Goal: Register for event/course

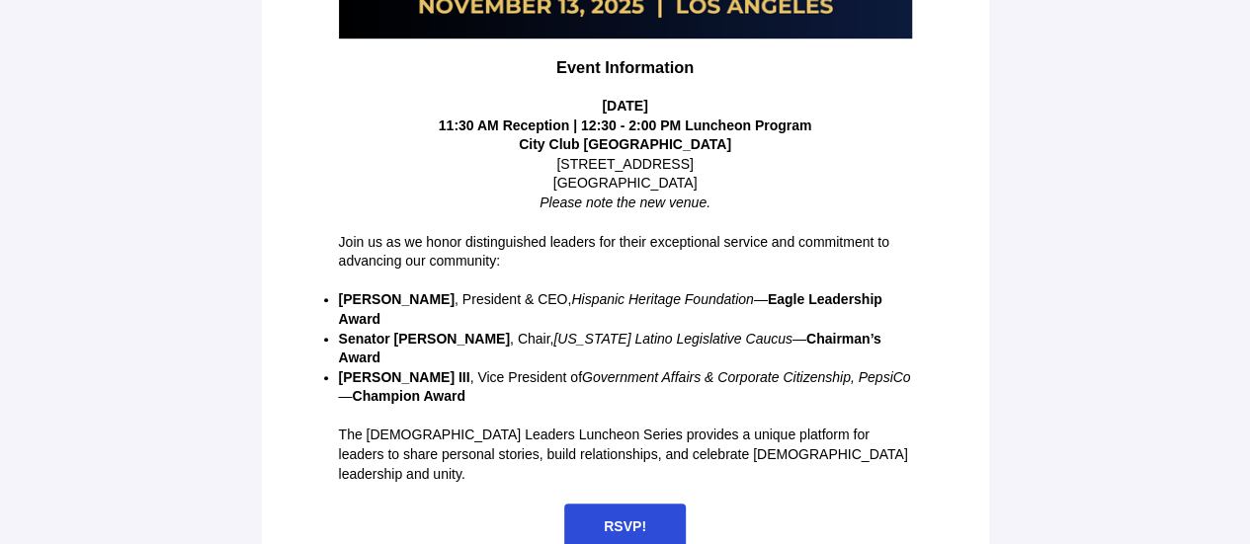
scroll to position [602, 0]
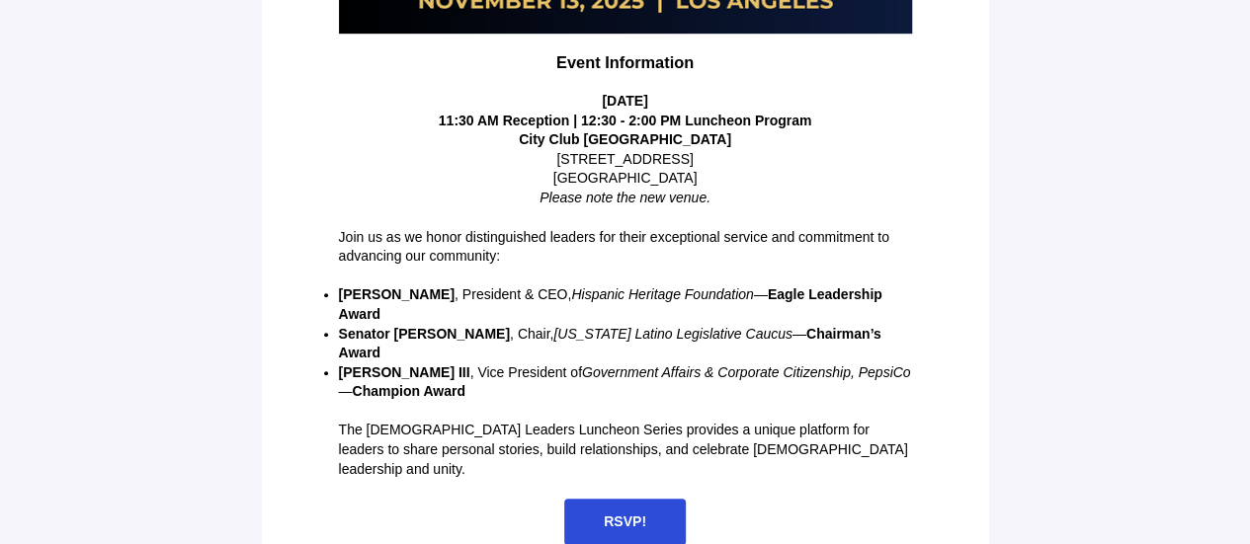
click at [610, 514] on span "RSVP!" at bounding box center [625, 522] width 42 height 16
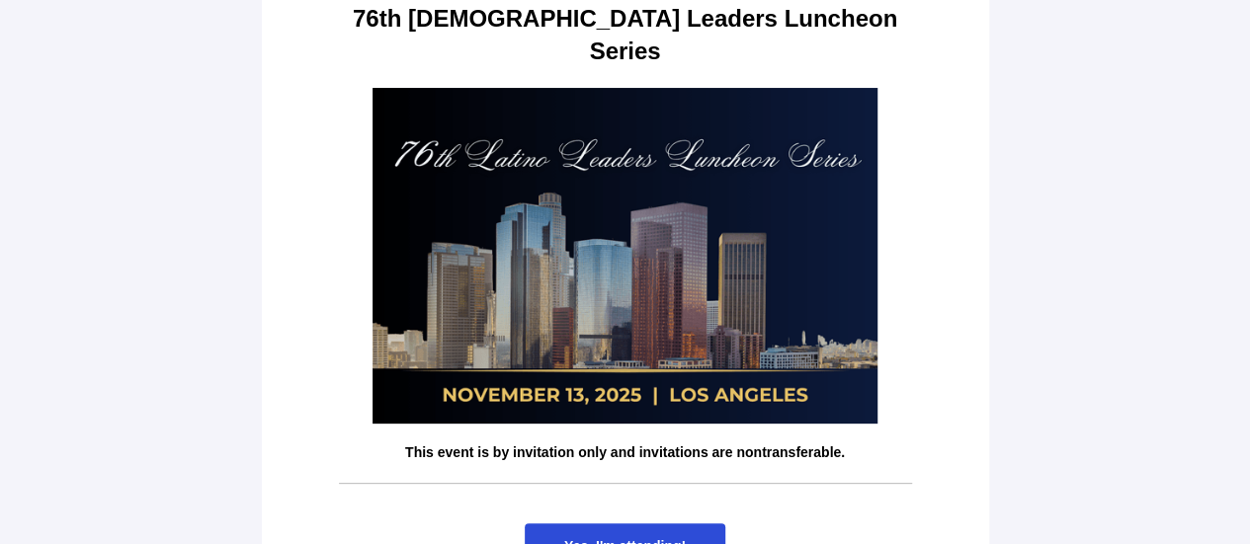
scroll to position [202, 0]
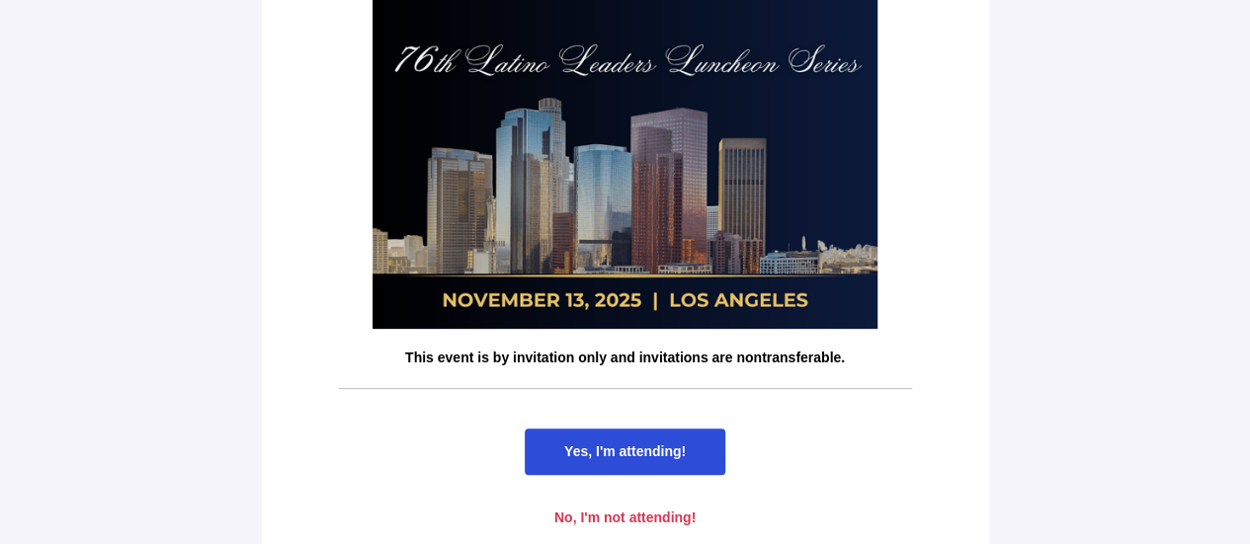
click at [626, 444] on span "Yes, I'm attending!" at bounding box center [625, 452] width 122 height 16
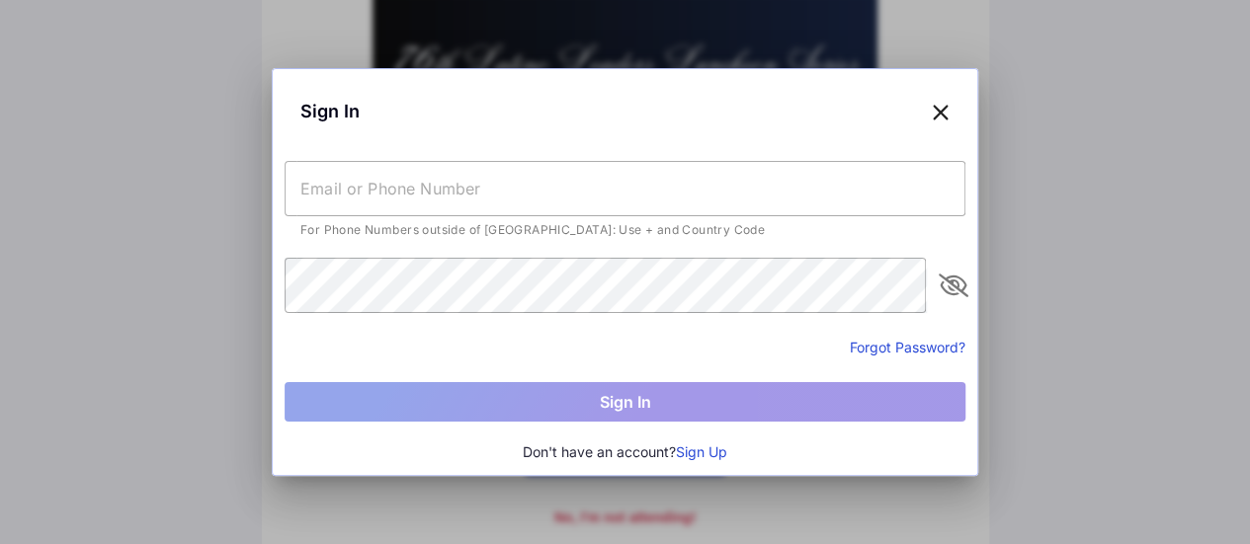
scroll to position [0, 0]
click at [420, 195] on input "text" at bounding box center [625, 188] width 681 height 55
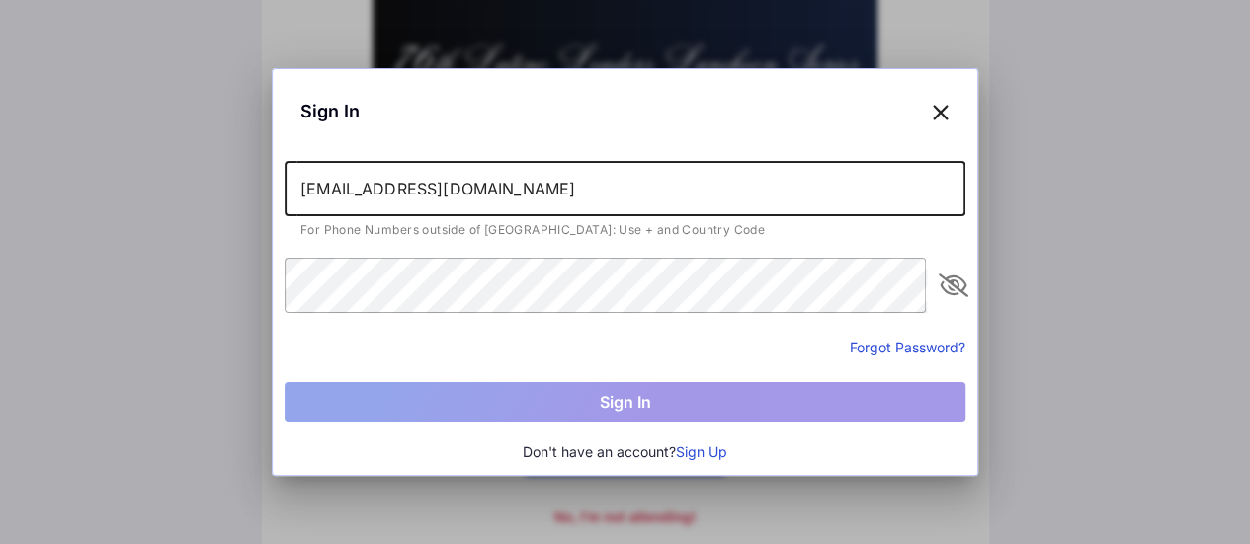
type input "[EMAIL_ADDRESS][DOMAIN_NAME]"
click at [931, 123] on div "Sign In" at bounding box center [625, 111] width 681 height 60
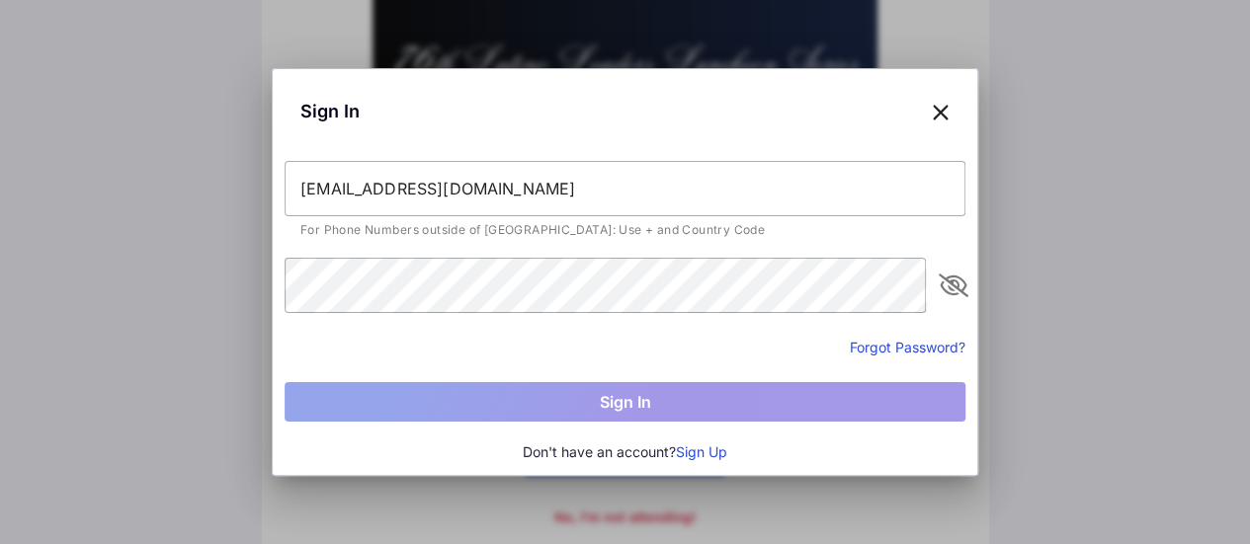
click at [945, 118] on icon at bounding box center [941, 111] width 18 height 29
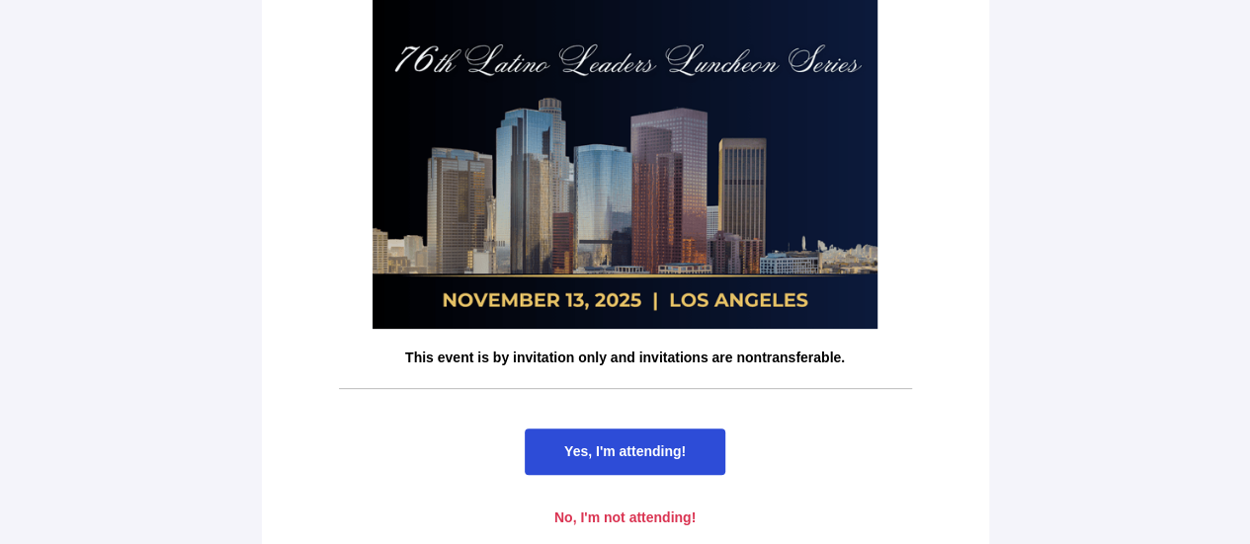
click at [618, 444] on span "Yes, I'm attending!" at bounding box center [625, 452] width 122 height 16
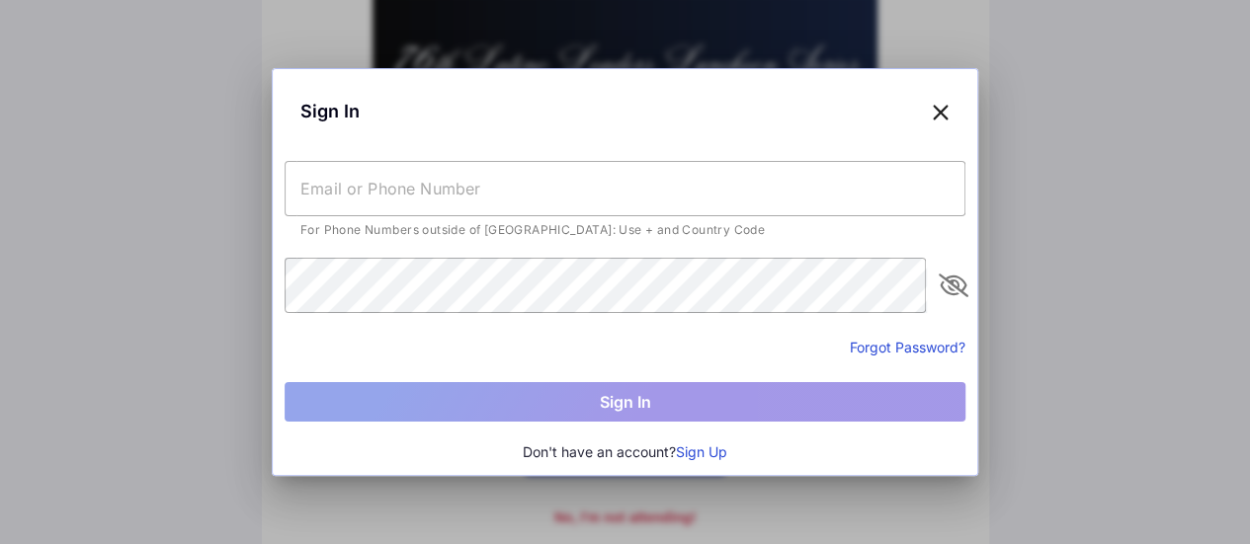
scroll to position [0, 0]
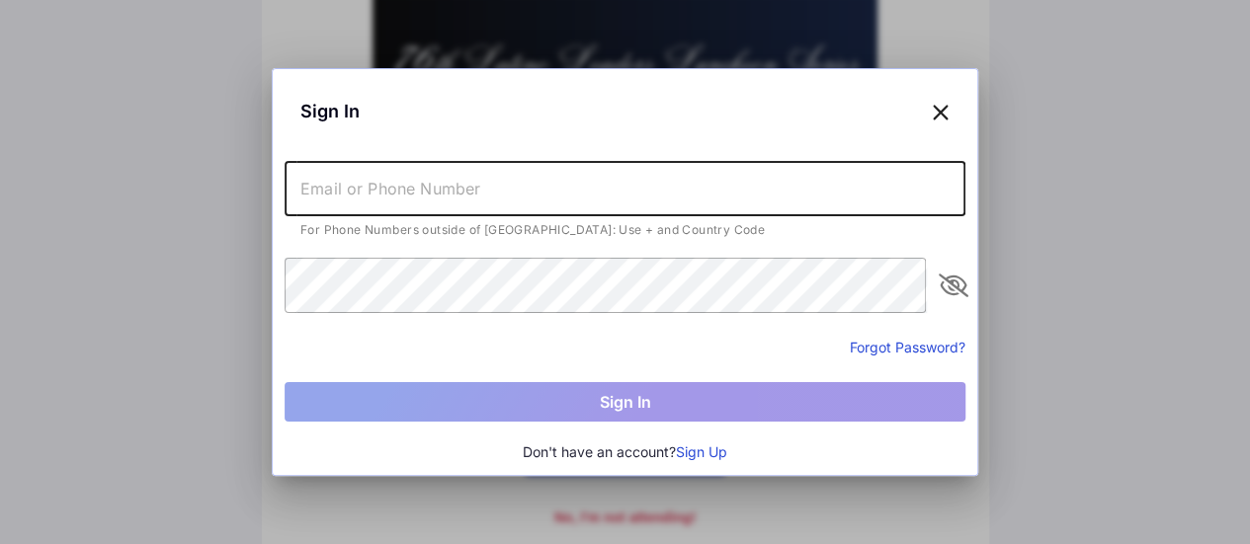
click at [497, 201] on input "text" at bounding box center [625, 188] width 681 height 55
type input "eber"
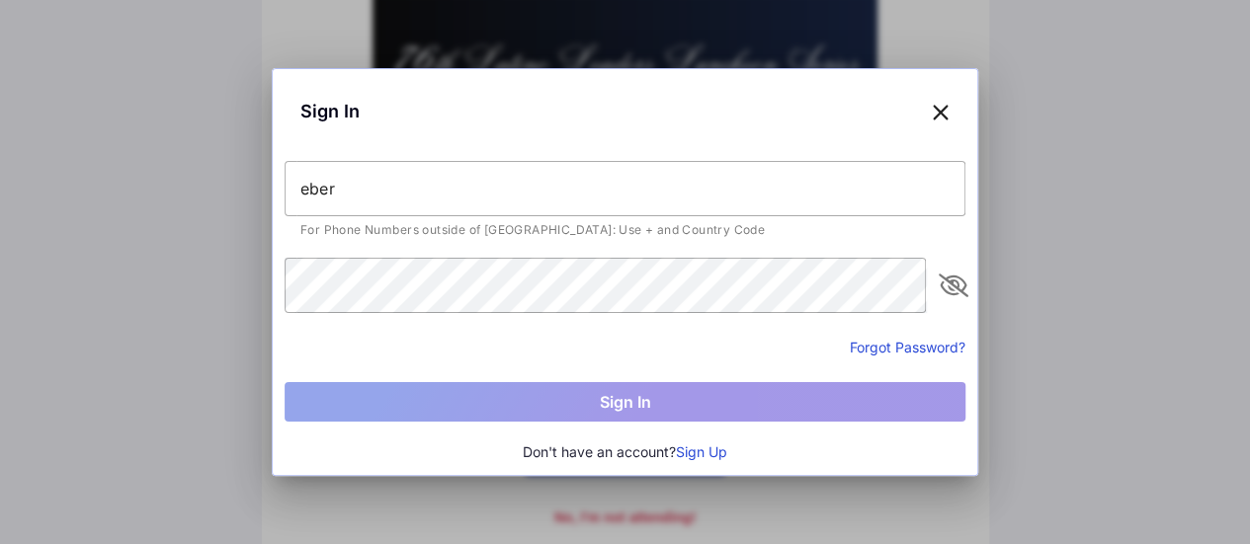
click at [933, 114] on icon at bounding box center [941, 111] width 18 height 29
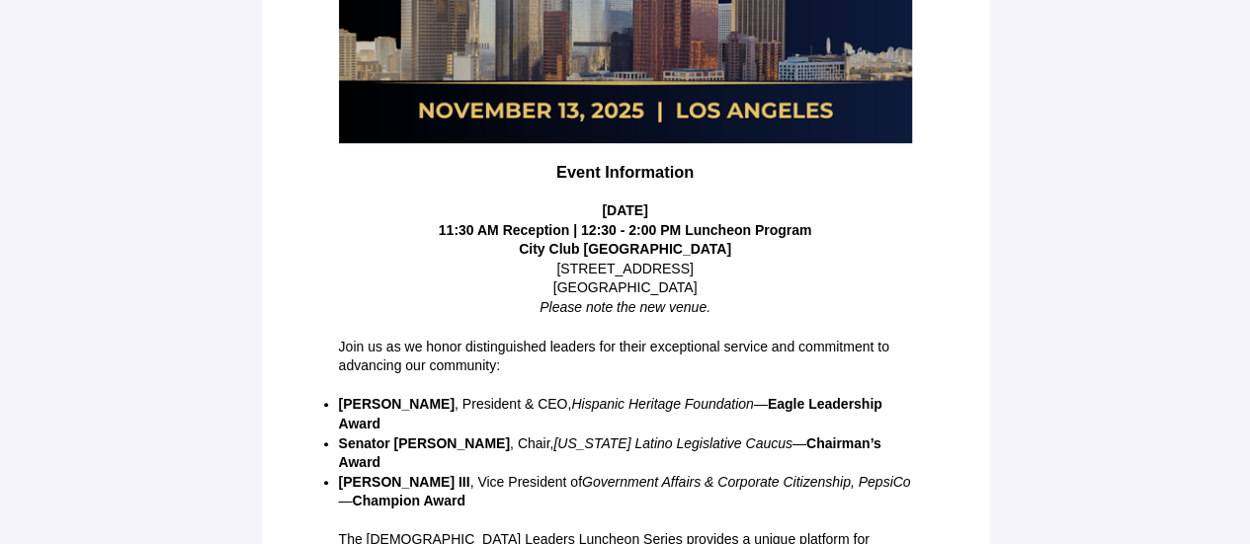
scroll to position [602, 0]
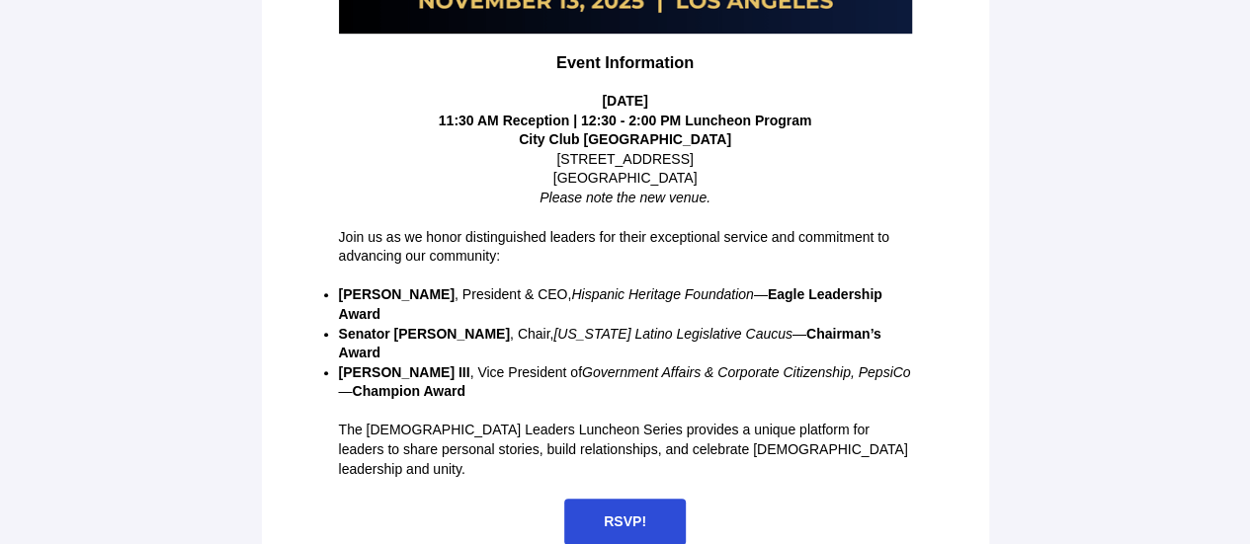
click at [626, 514] on span "RSVP!" at bounding box center [625, 522] width 42 height 16
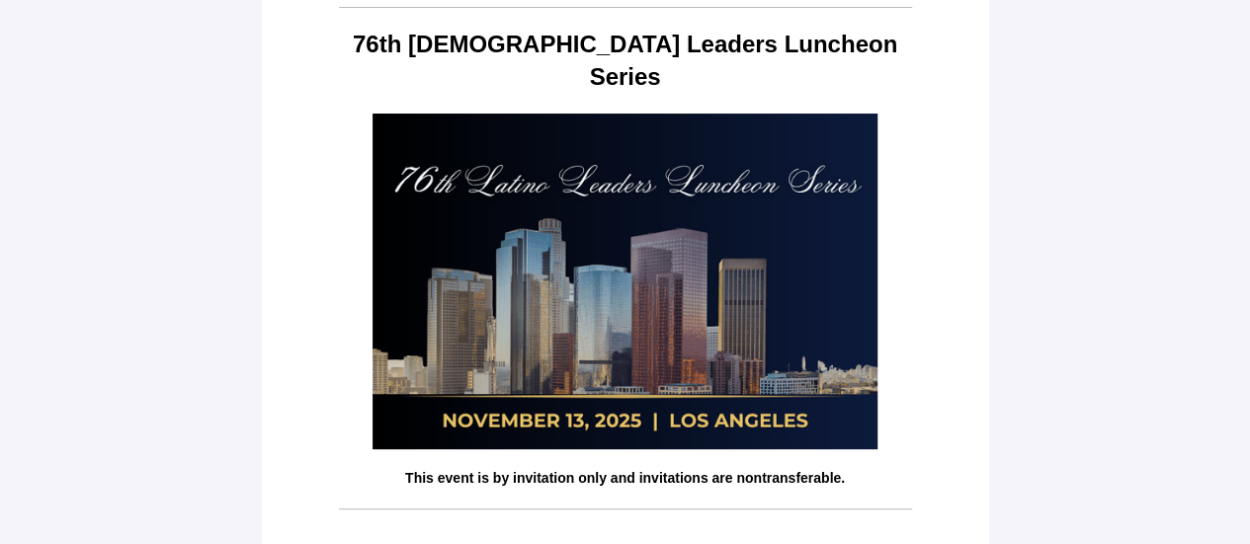
scroll to position [202, 0]
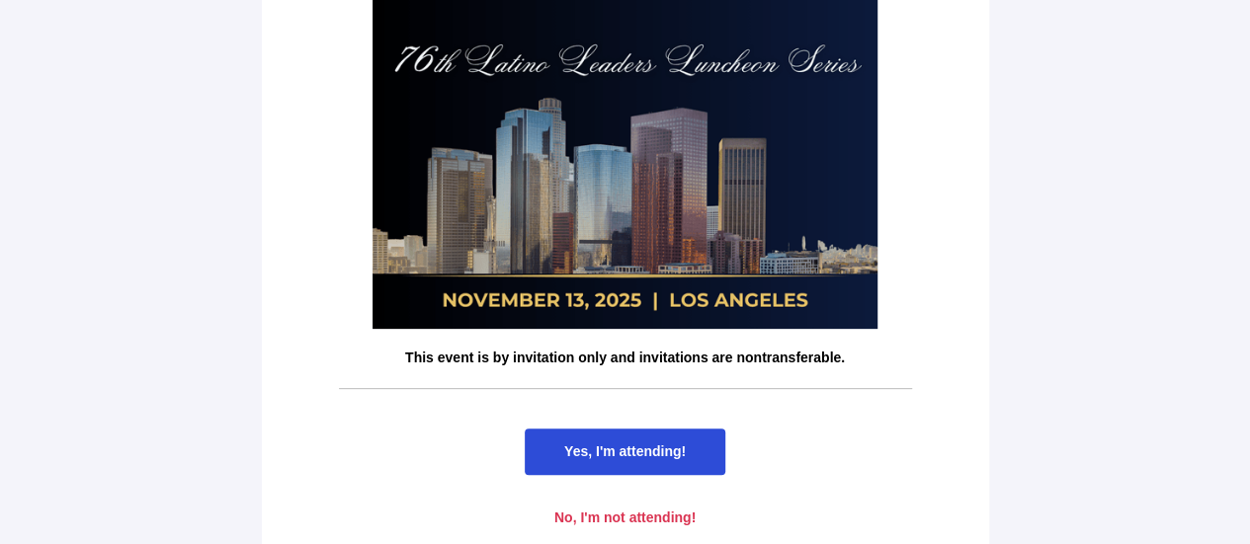
click at [599, 444] on span "Yes, I'm attending!" at bounding box center [625, 452] width 122 height 16
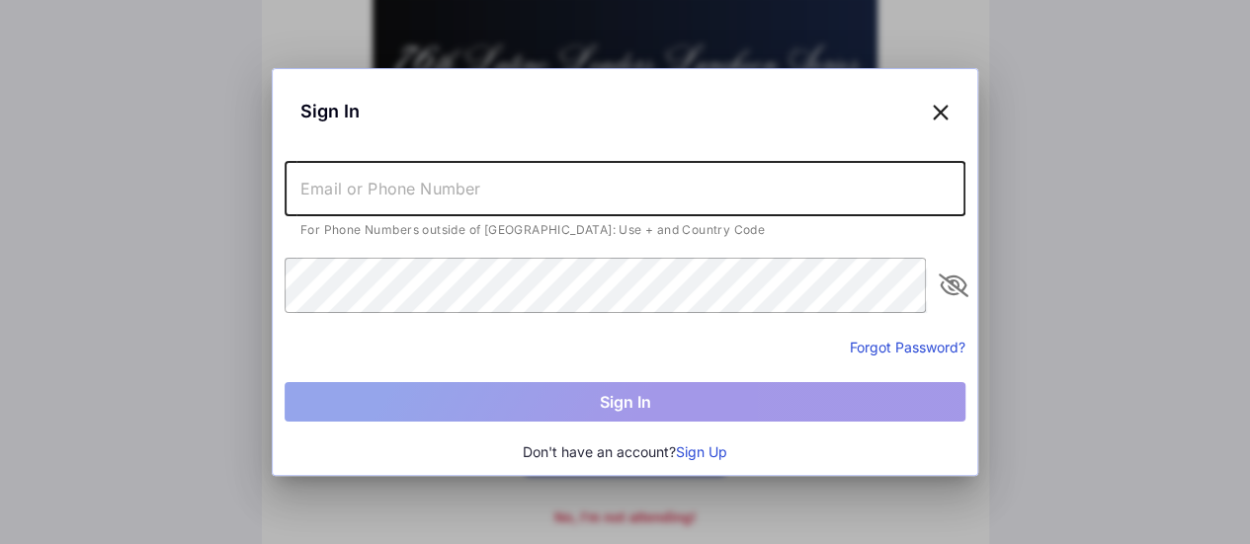
click at [465, 179] on input "text" at bounding box center [625, 188] width 681 height 55
type input "[EMAIL_ADDRESS][DOMAIN_NAME]"
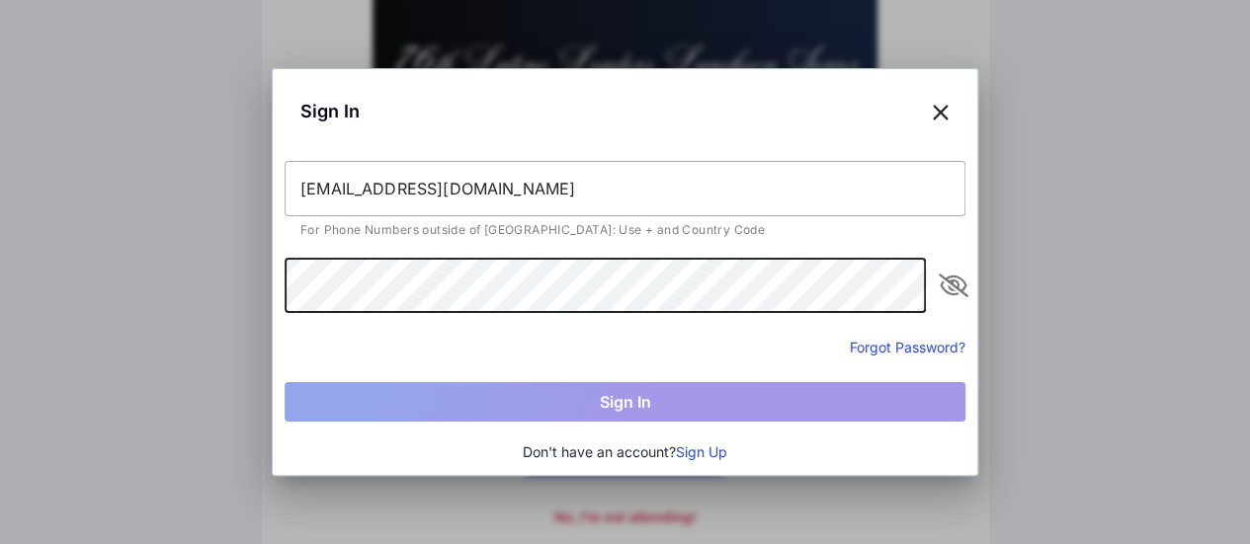
click at [701, 455] on button "Sign Up" at bounding box center [701, 453] width 51 height 22
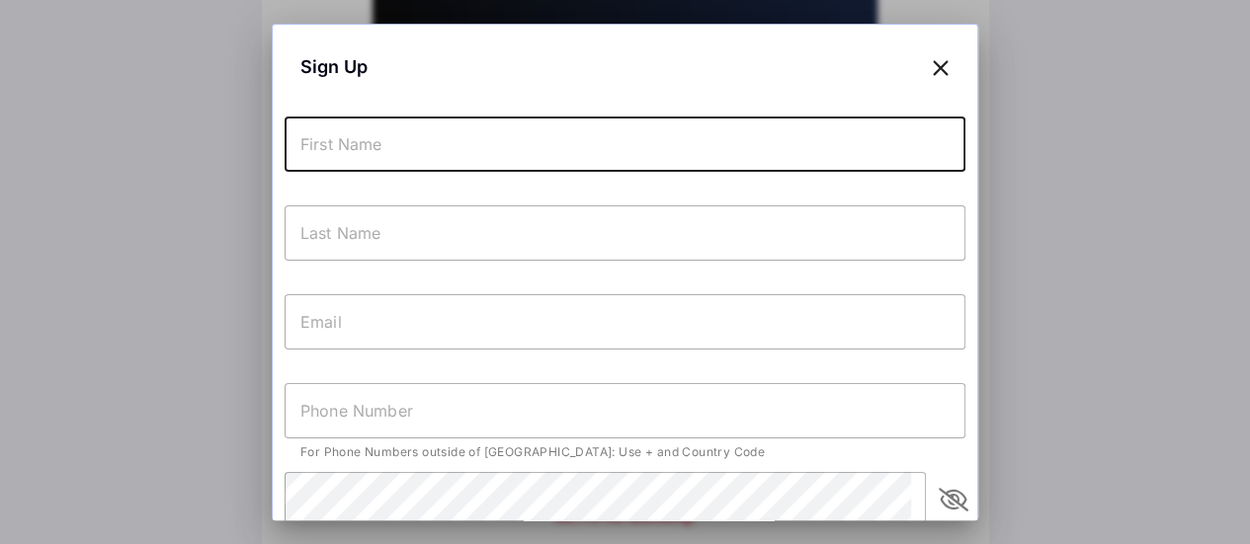
click at [496, 151] on input "text" at bounding box center [625, 144] width 681 height 55
type input "Erica"
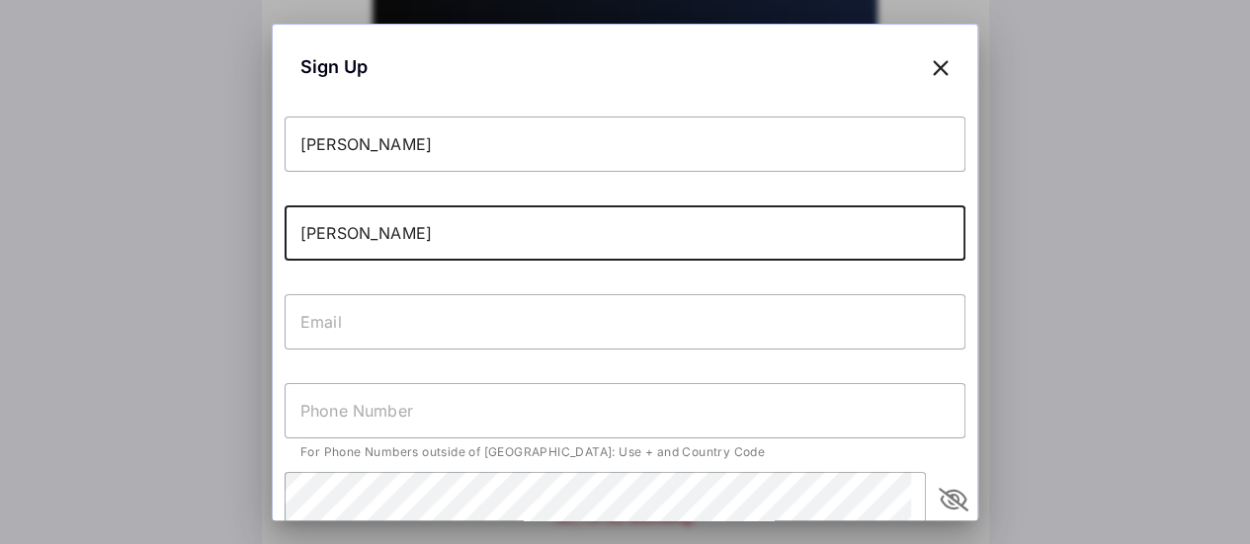
type input "Bernal-Martinez"
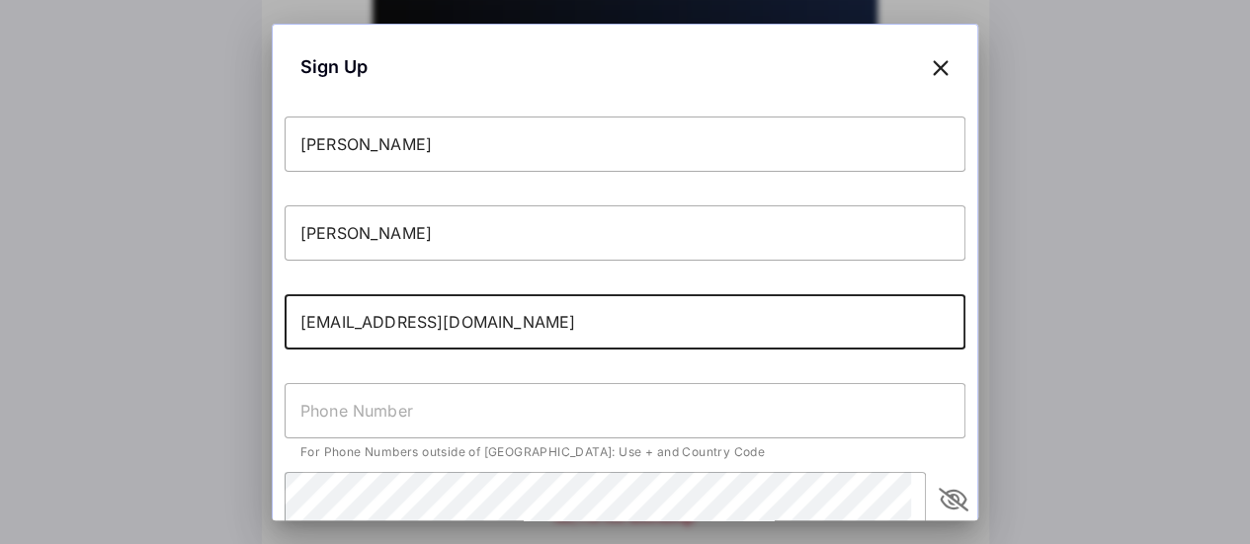
type input "[EMAIL_ADDRESS][DOMAIN_NAME]"
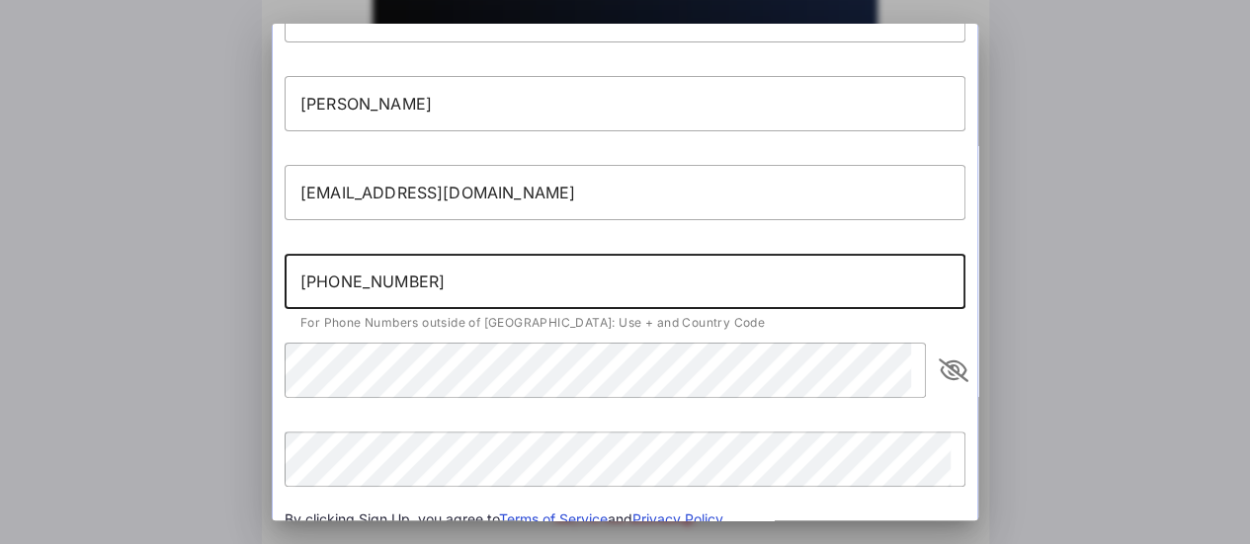
scroll to position [198, 0]
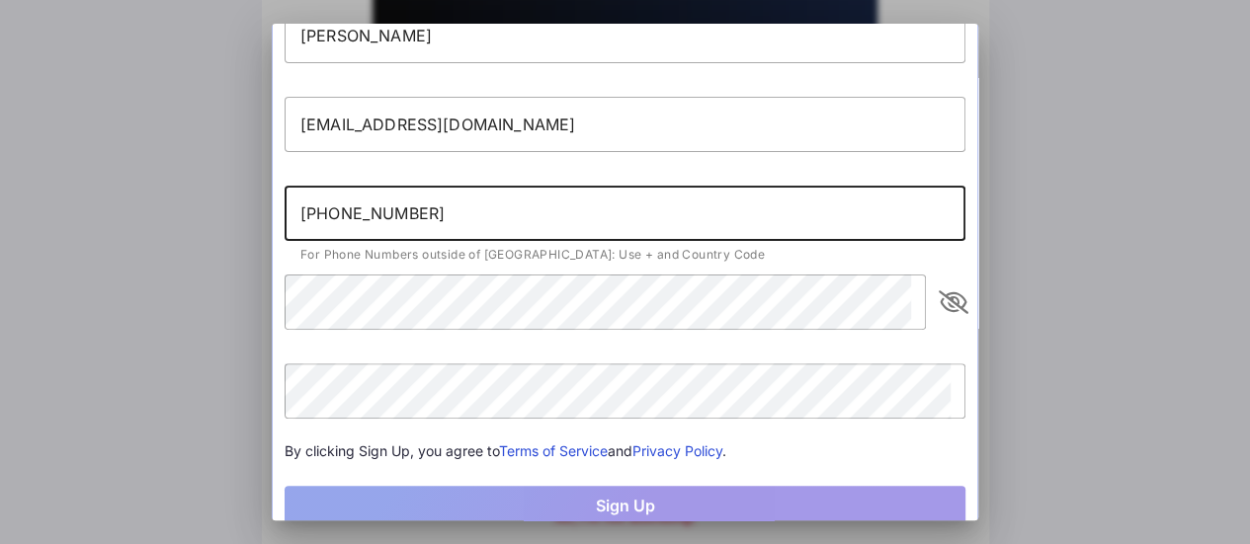
type input "+12137659411"
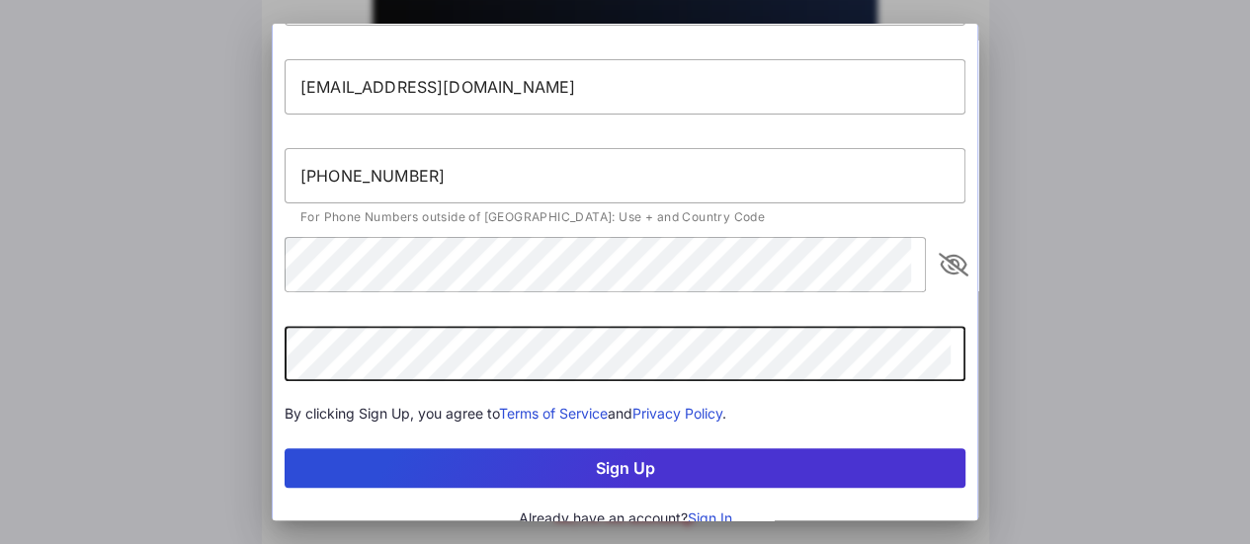
scroll to position [255, 0]
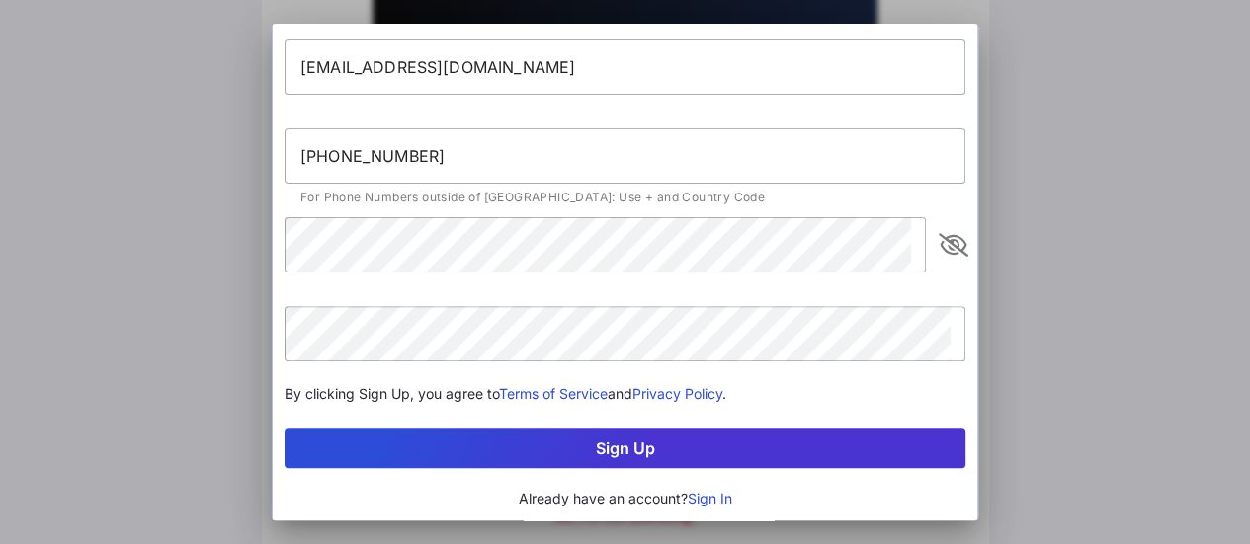
click at [627, 439] on button "Sign Up" at bounding box center [625, 449] width 681 height 40
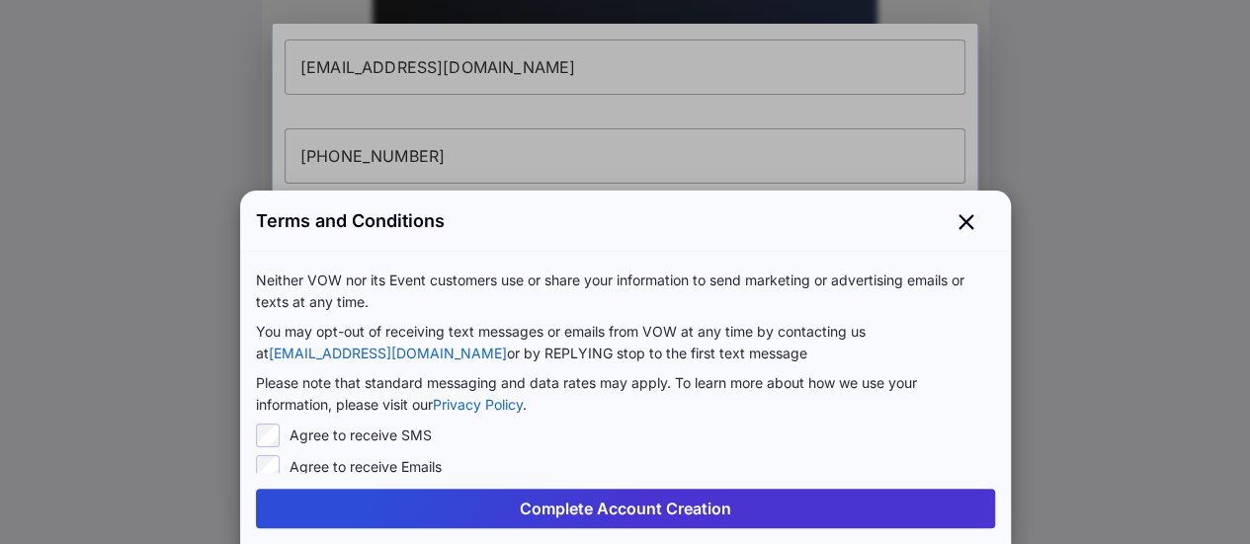
scroll to position [109, 0]
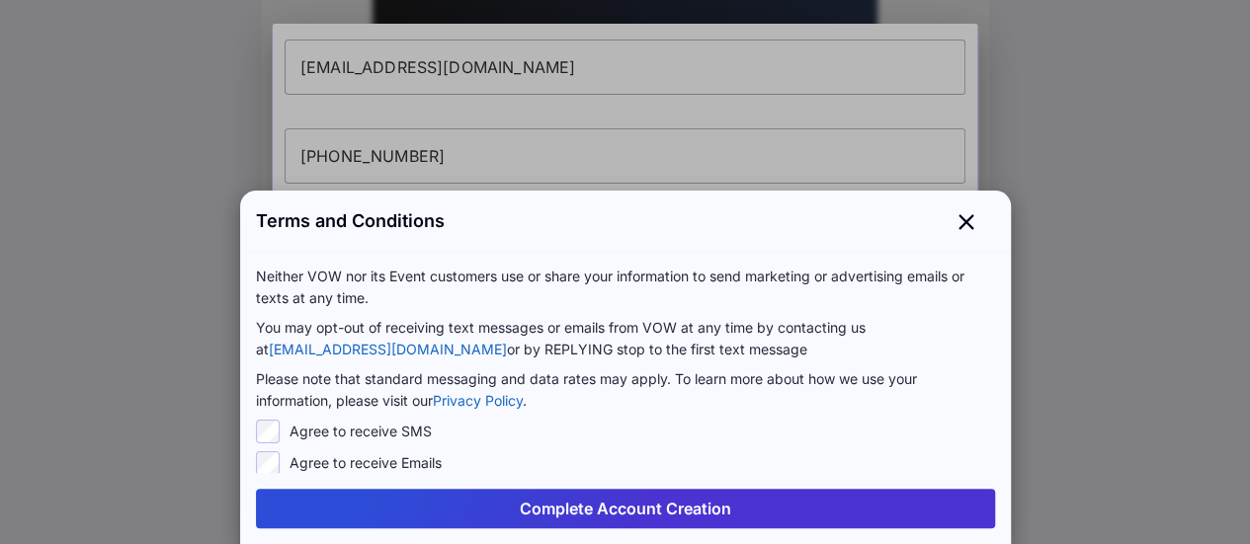
drag, startPoint x: 553, startPoint y: 507, endPoint x: 572, endPoint y: 505, distance: 18.9
click at [553, 507] on button "Complete Account Creation" at bounding box center [625, 509] width 739 height 40
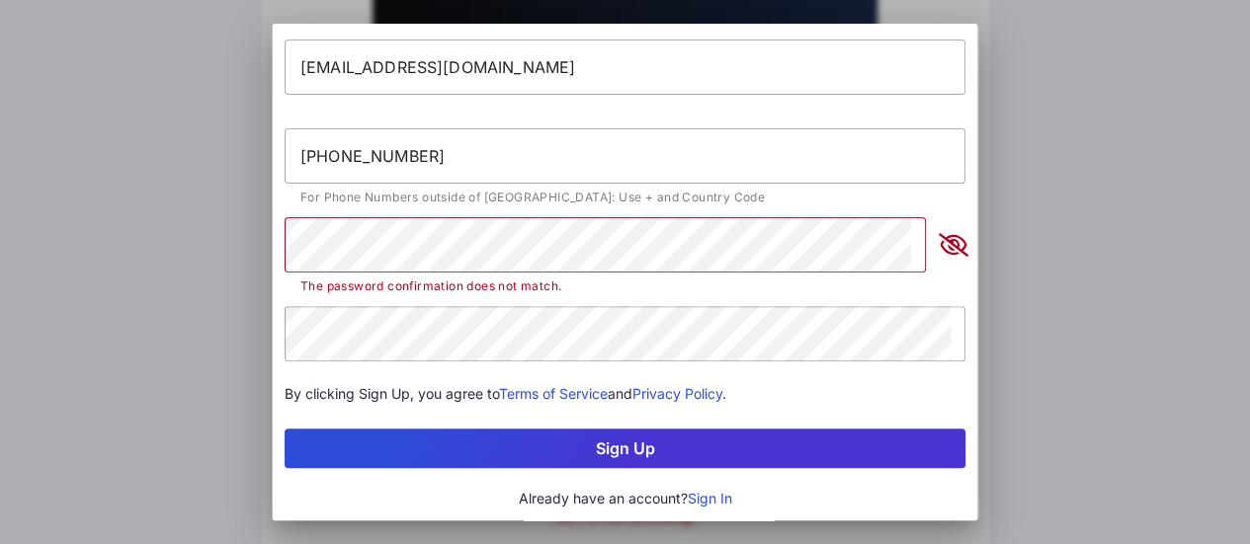
click at [941, 246] on icon "appended action" at bounding box center [953, 245] width 24 height 24
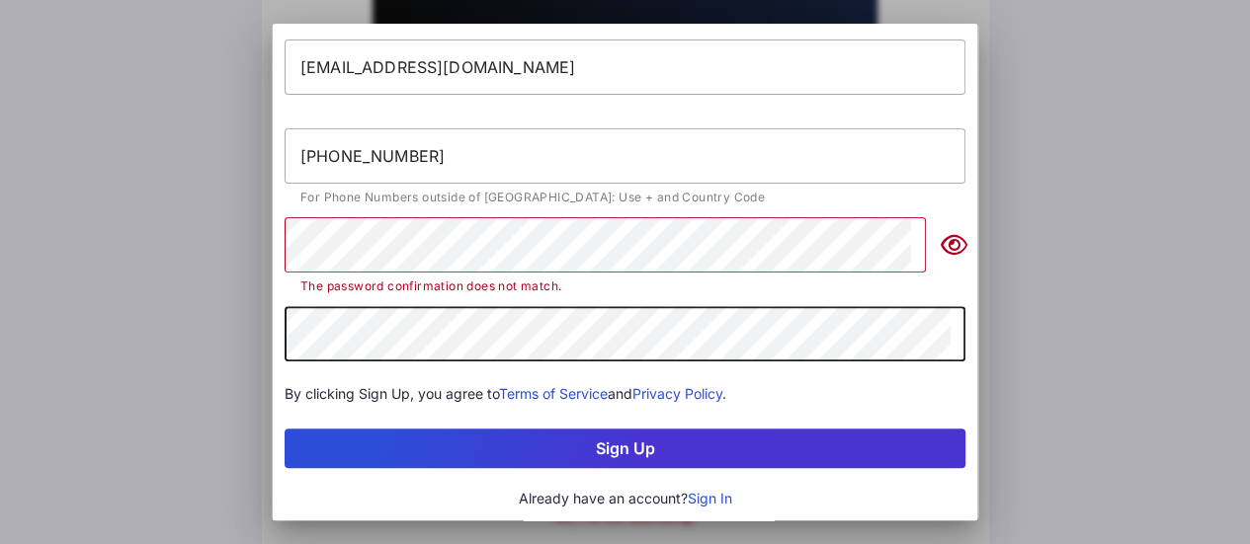
click at [71, 357] on div "Sign Up Erica Bernal-Martinez ebernal@naleo.org +12137659411 For Phone Numbers …" at bounding box center [625, 272] width 1250 height 544
click at [603, 438] on button "Sign Up" at bounding box center [625, 449] width 681 height 40
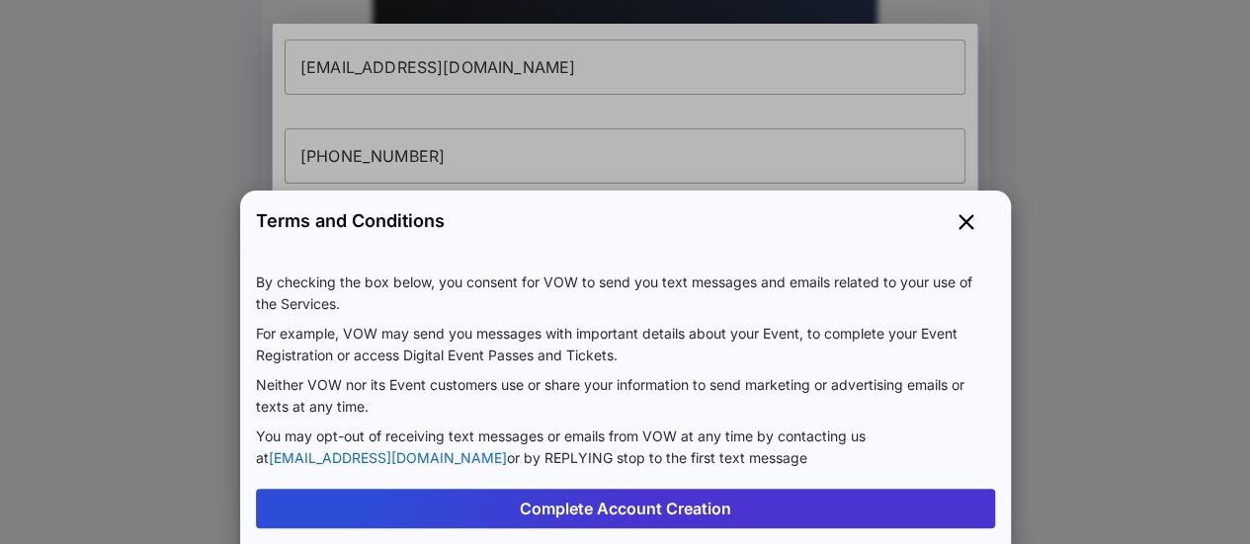
click at [570, 503] on button "Complete Account Creation" at bounding box center [625, 509] width 739 height 40
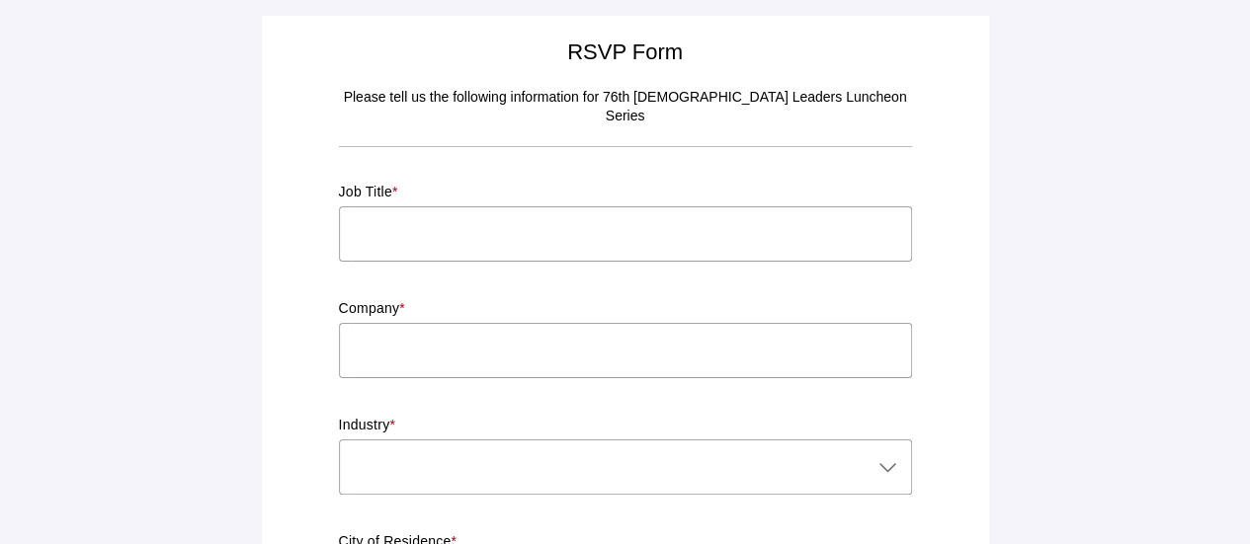
click at [454, 206] on input "text" at bounding box center [625, 233] width 573 height 55
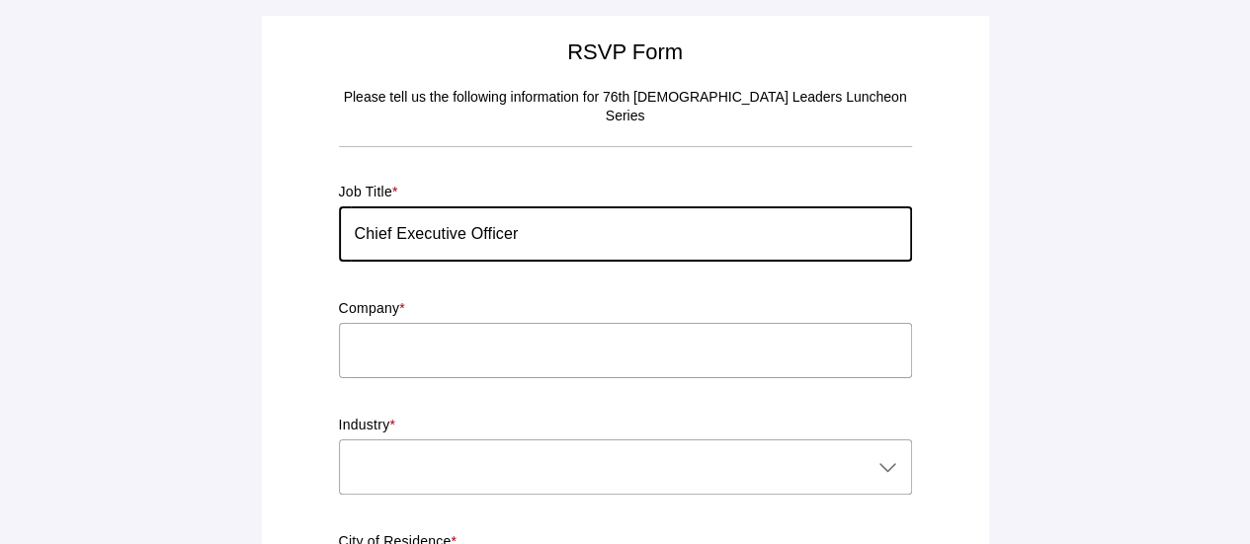
type input "Chief Executive Officer"
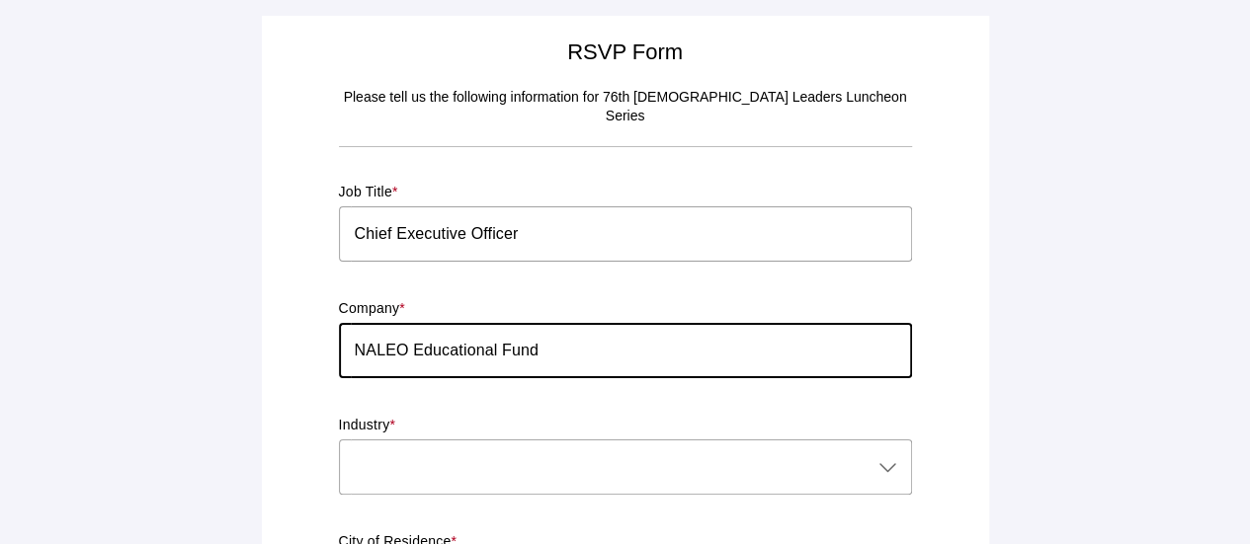
type input "NALEO Educational Fund"
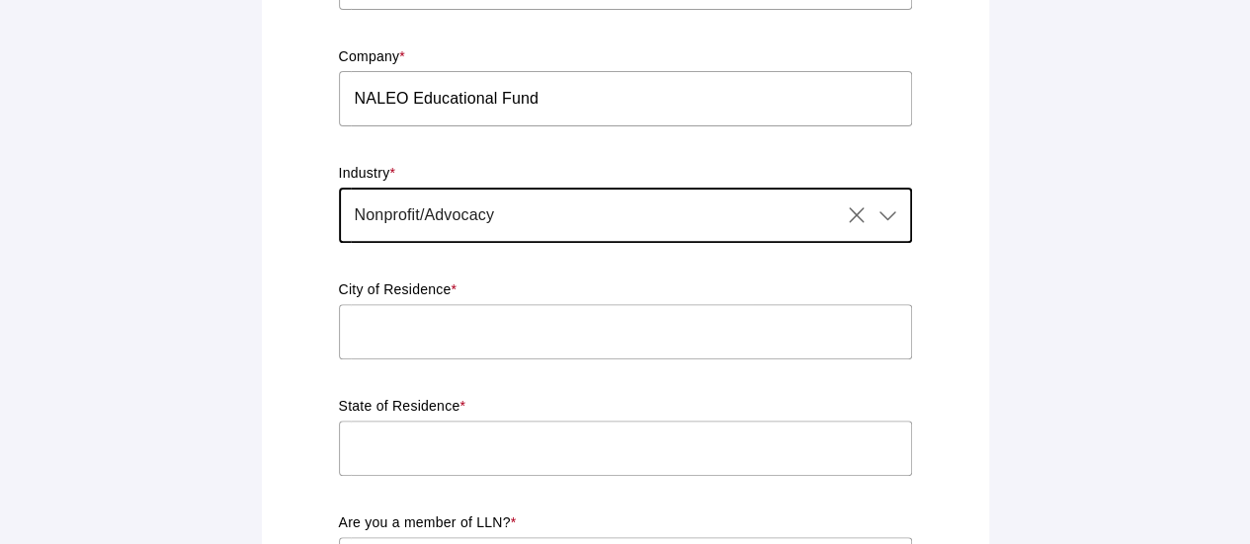
scroll to position [296, 0]
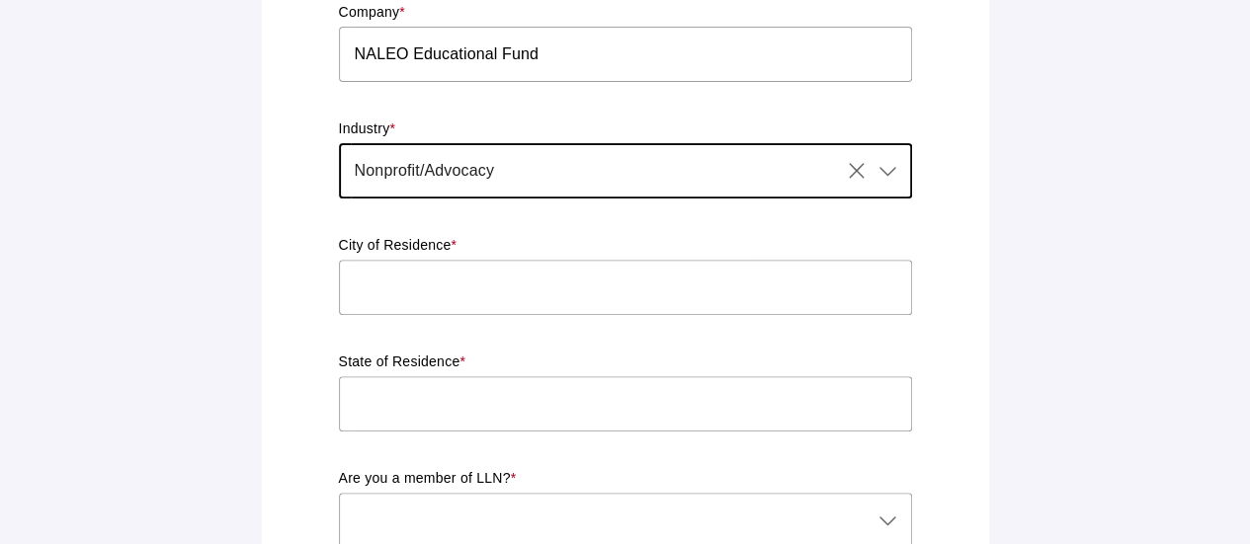
type input "Nonprofit/Advocacy"
click at [607, 287] on input "text" at bounding box center [625, 287] width 573 height 55
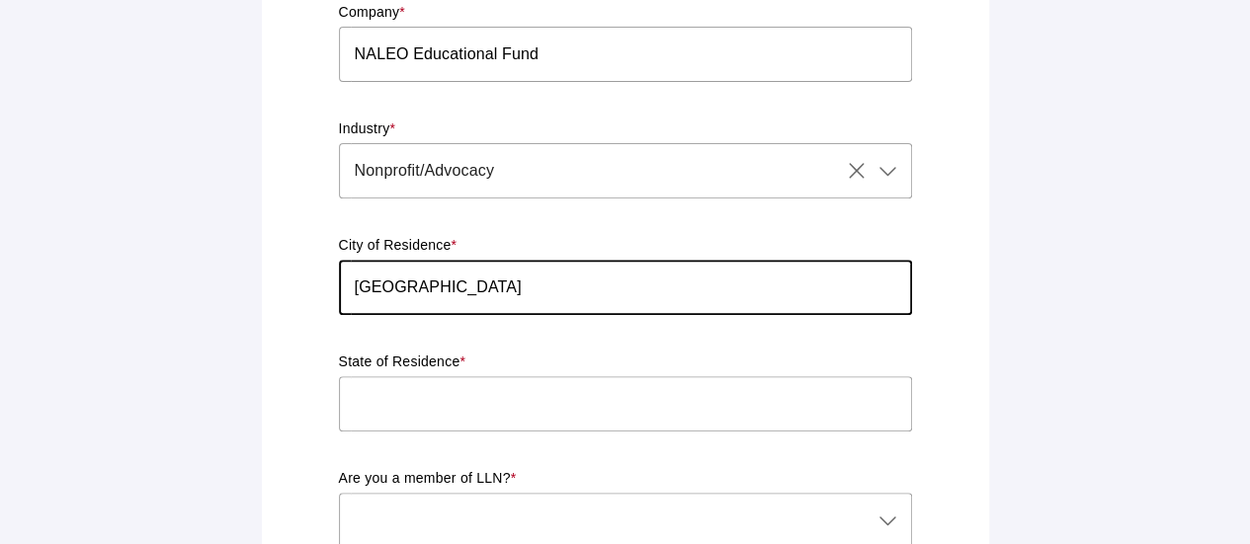
type input "Los Angeles"
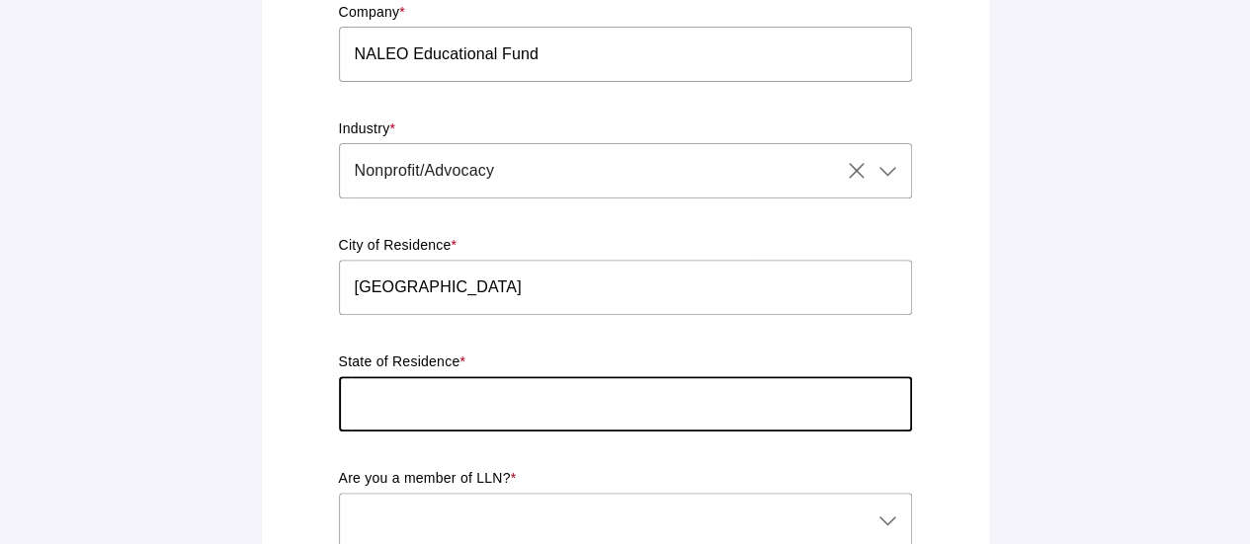
type input "c"
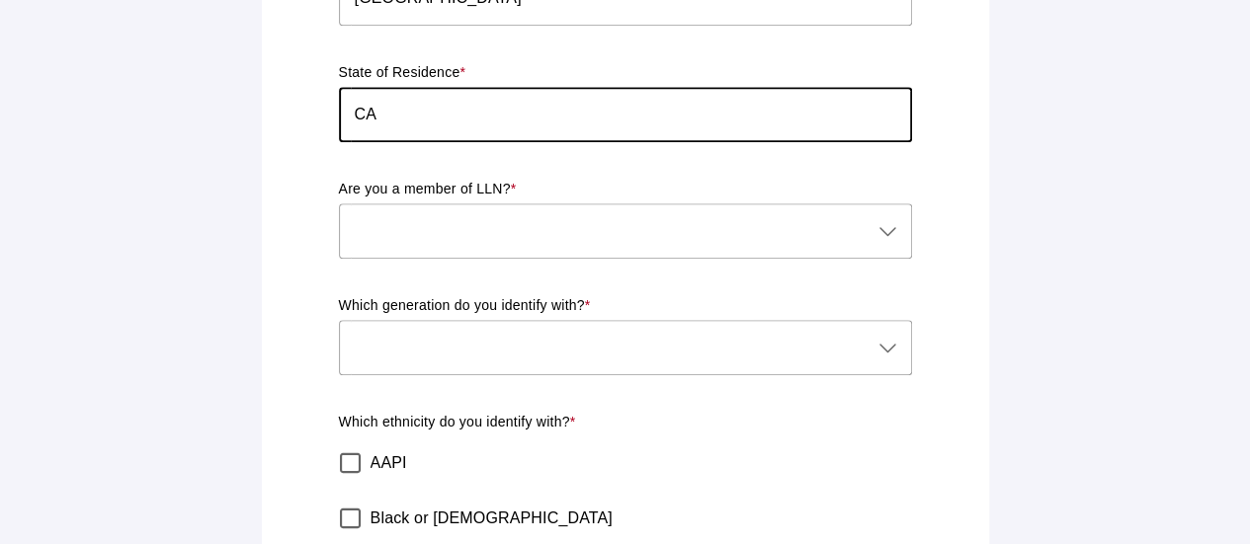
scroll to position [593, 0]
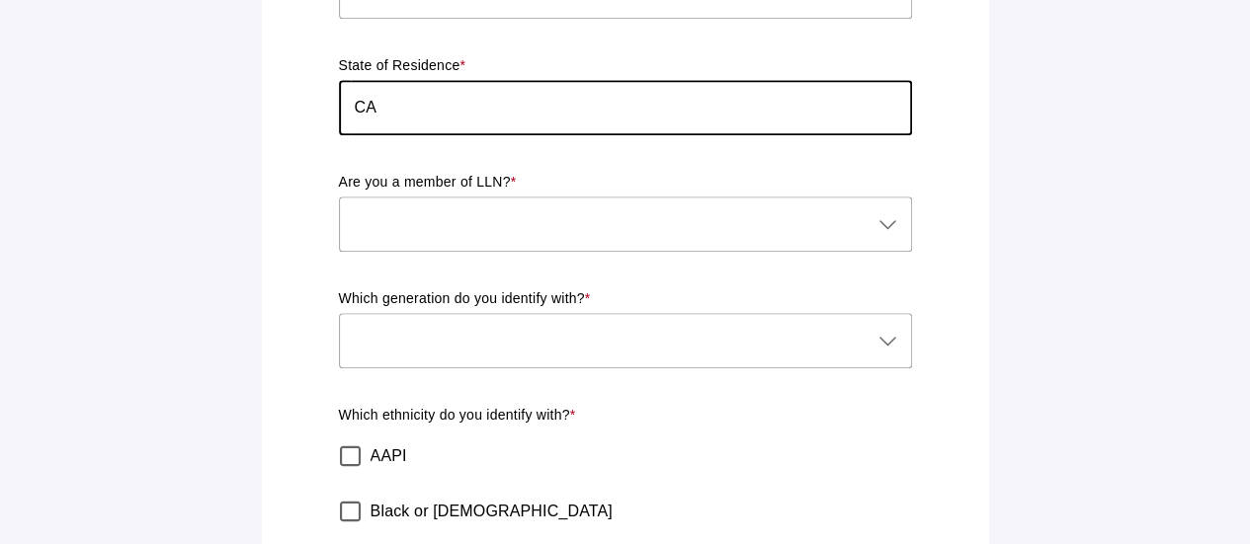
type input "CA"
click at [480, 199] on div at bounding box center [605, 224] width 533 height 55
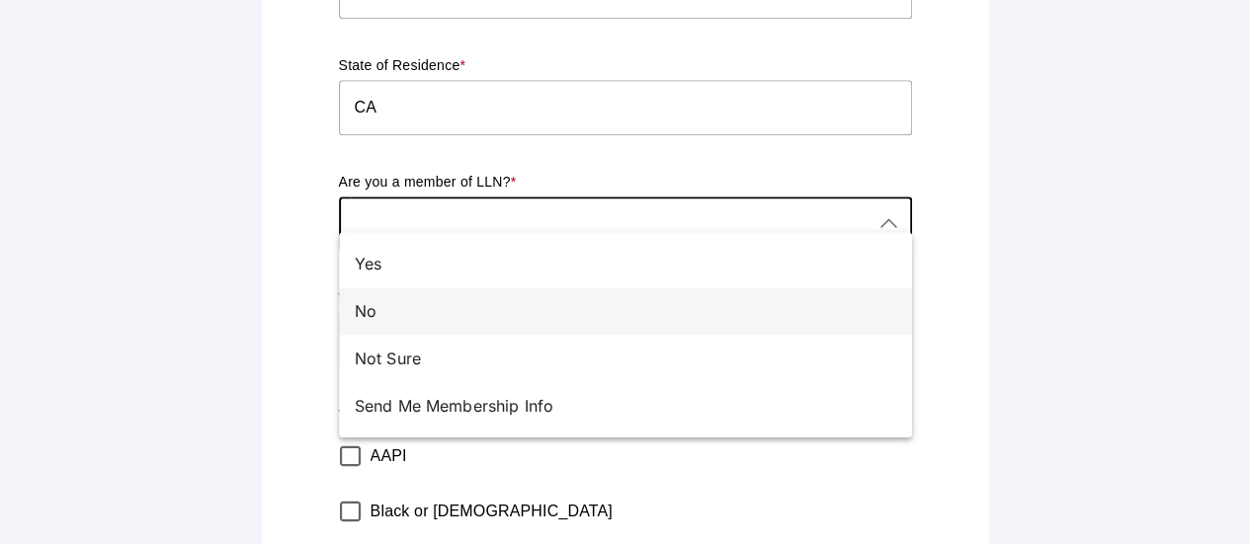
click at [426, 329] on div "No" at bounding box center [625, 310] width 573 height 47
type input "No"
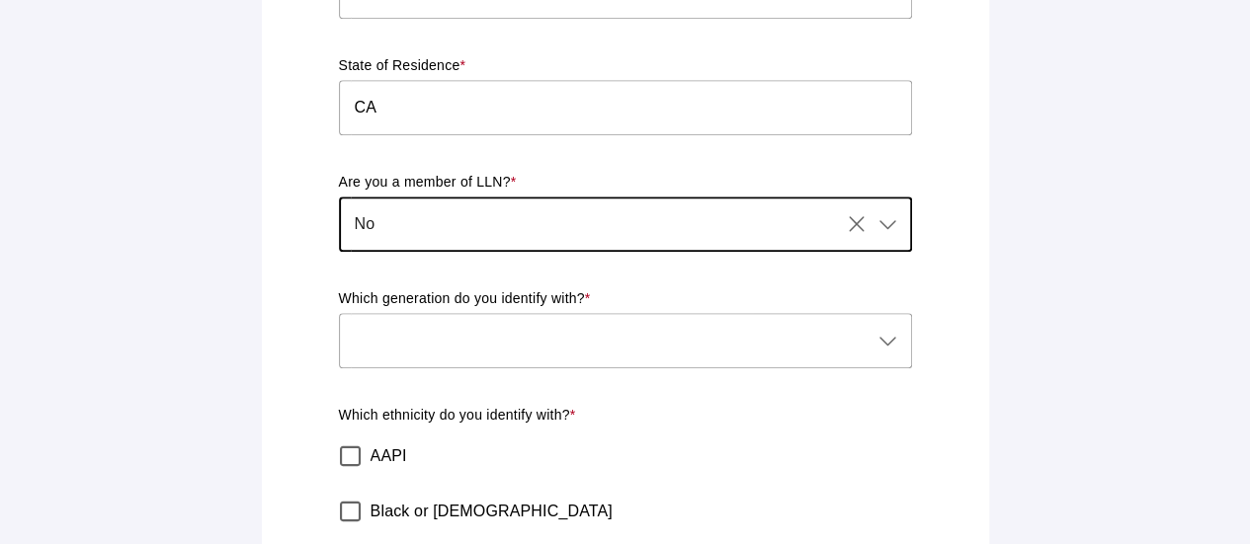
click at [478, 322] on div at bounding box center [605, 340] width 533 height 55
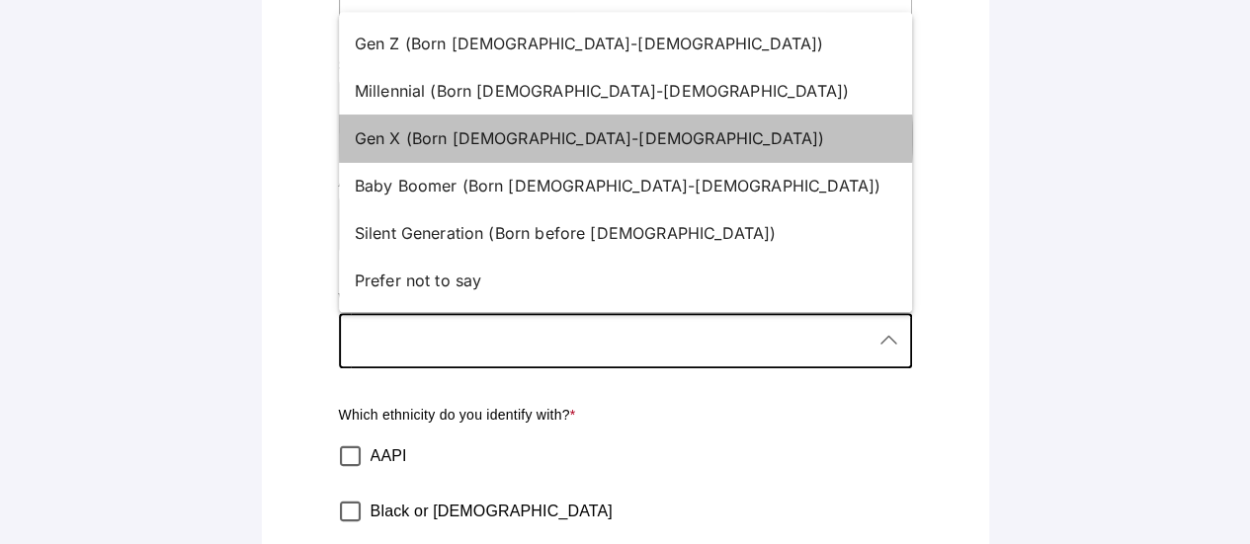
click at [480, 137] on div "Gen X (Born 1965-1980)" at bounding box center [618, 138] width 526 height 24
type input "Gen X (Born 1965-1980)"
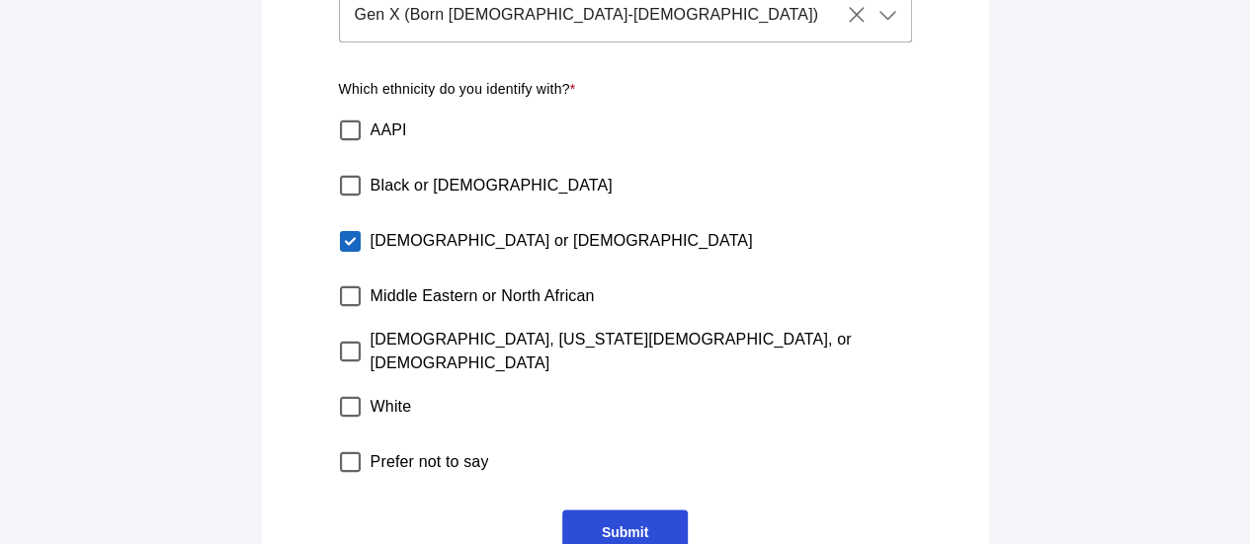
scroll to position [948, 0]
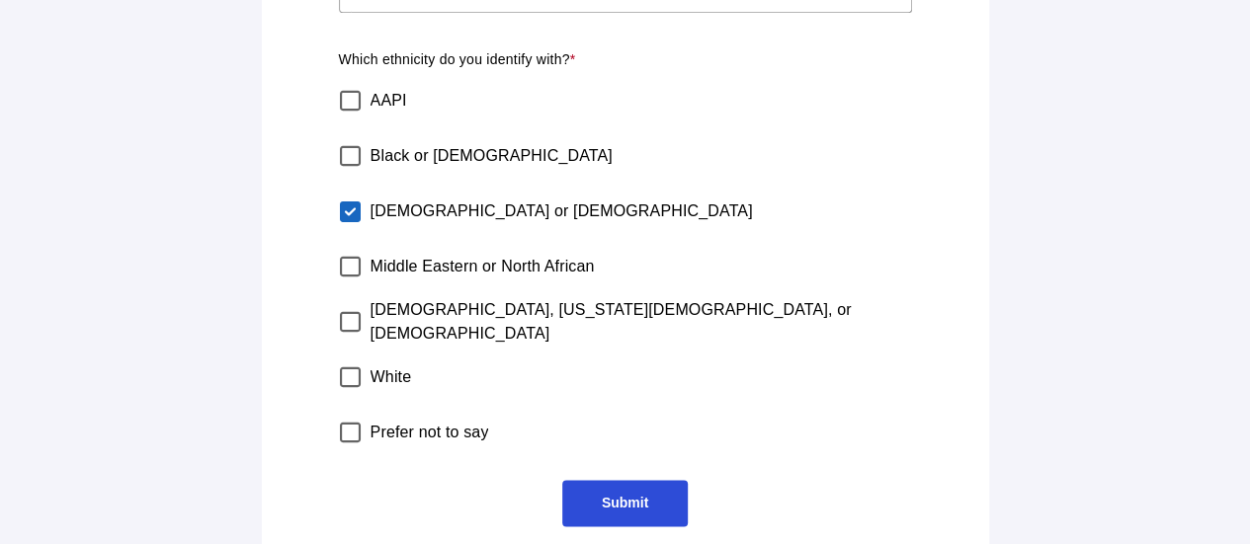
click at [629, 495] on span "Submit" at bounding box center [625, 503] width 46 height 16
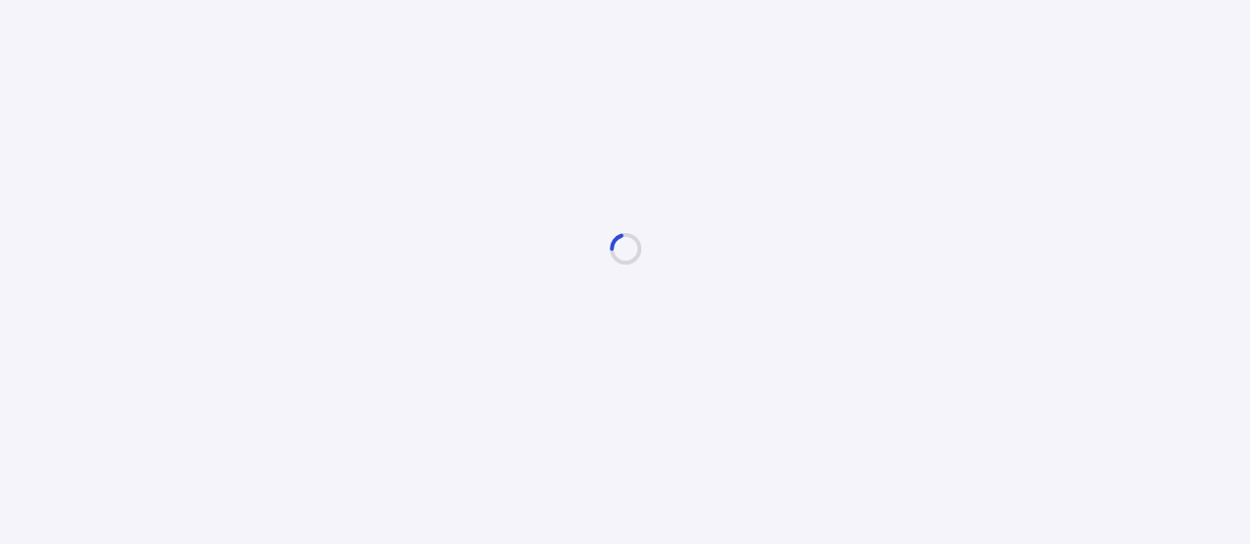
scroll to position [0, 0]
